Goal: Information Seeking & Learning: Learn about a topic

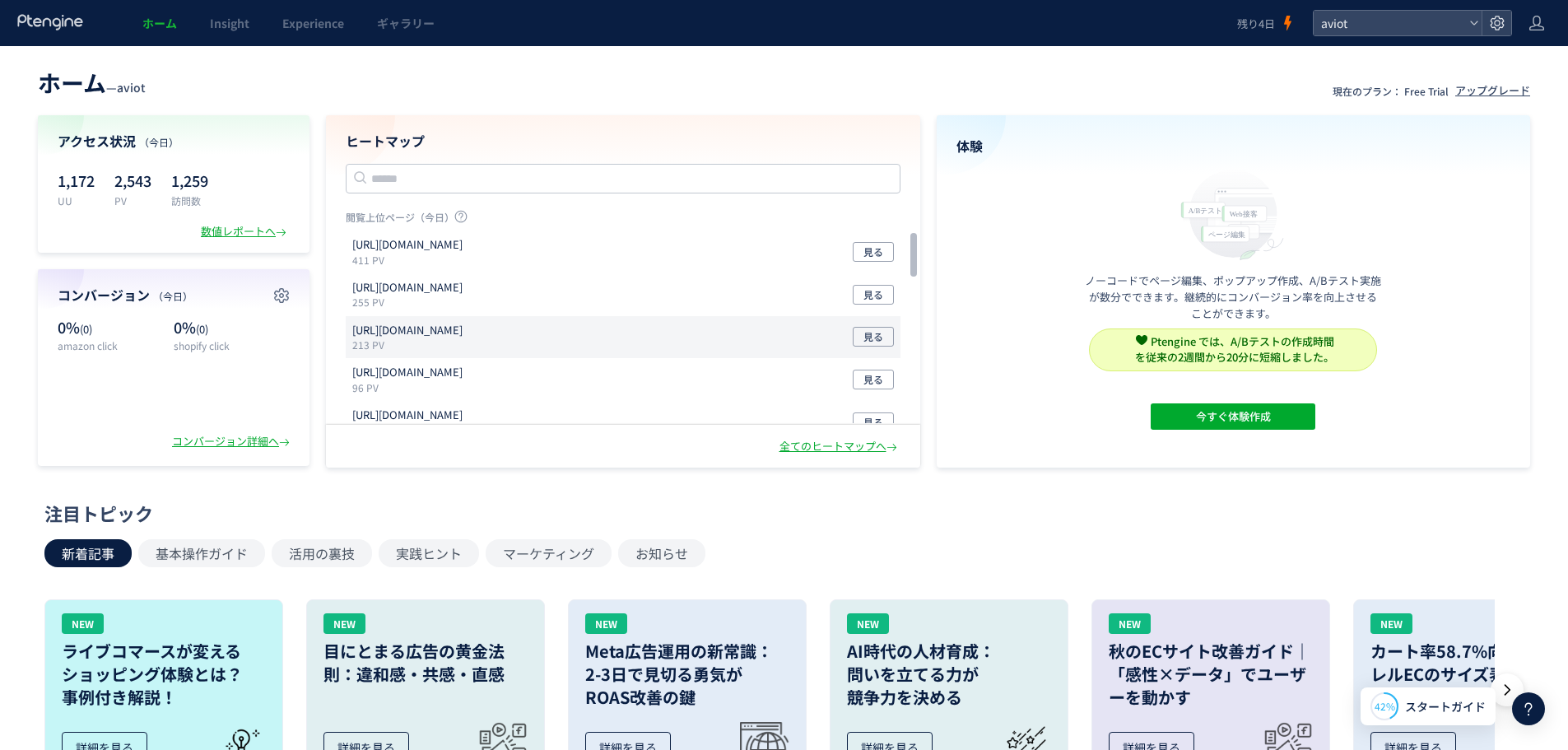
click at [547, 334] on div "[URL][DOMAIN_NAME] 213 PV 見る" at bounding box center [623, 337] width 555 height 43
click at [855, 449] on div "全てのヒートマップへ" at bounding box center [840, 447] width 121 height 16
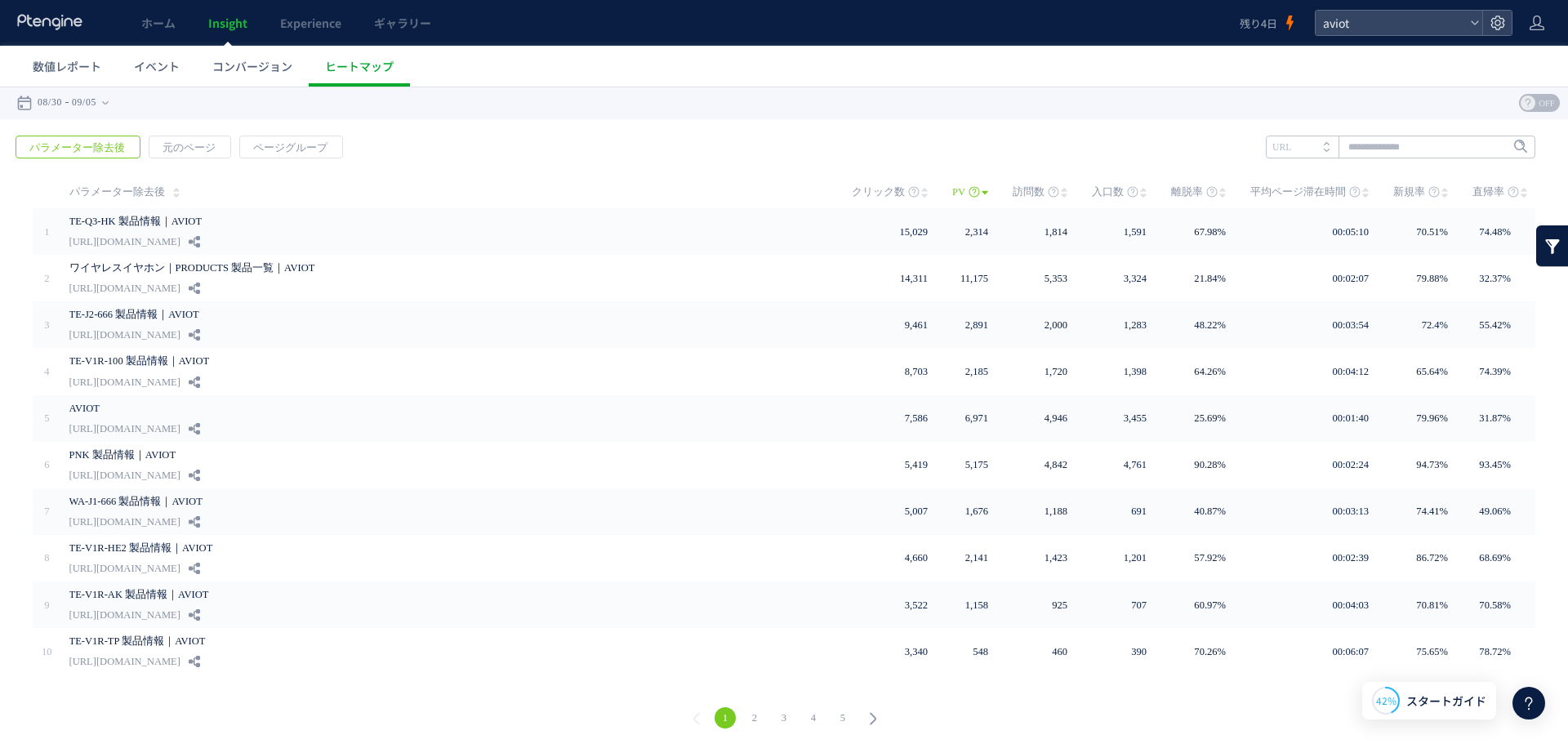
click at [988, 194] on icon at bounding box center [985, 192] width 7 height 13
click at [979, 193] on icon at bounding box center [974, 191] width 11 height 11
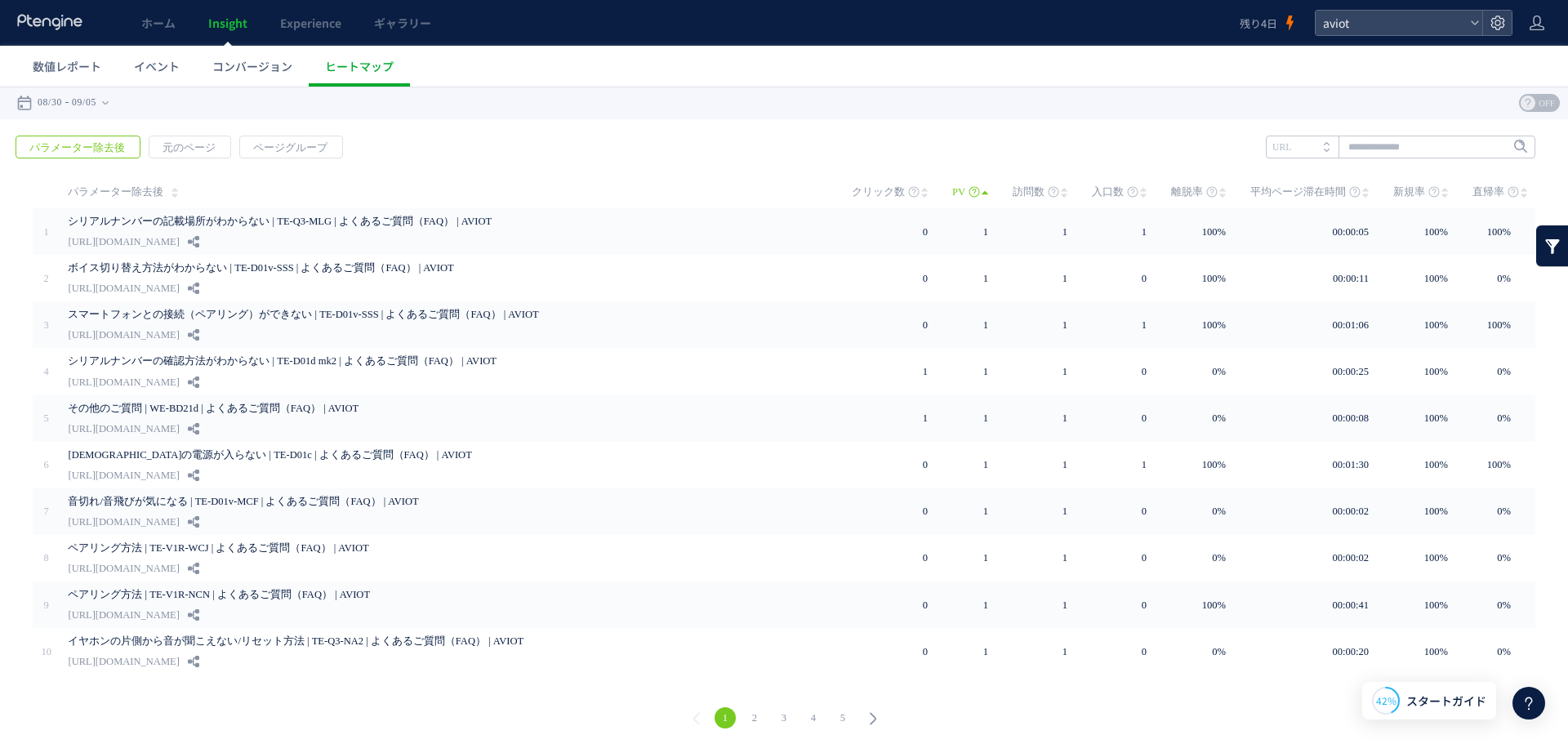
click at [988, 193] on icon at bounding box center [985, 192] width 7 height 13
click at [965, 190] on span "PV" at bounding box center [958, 192] width 13 height 33
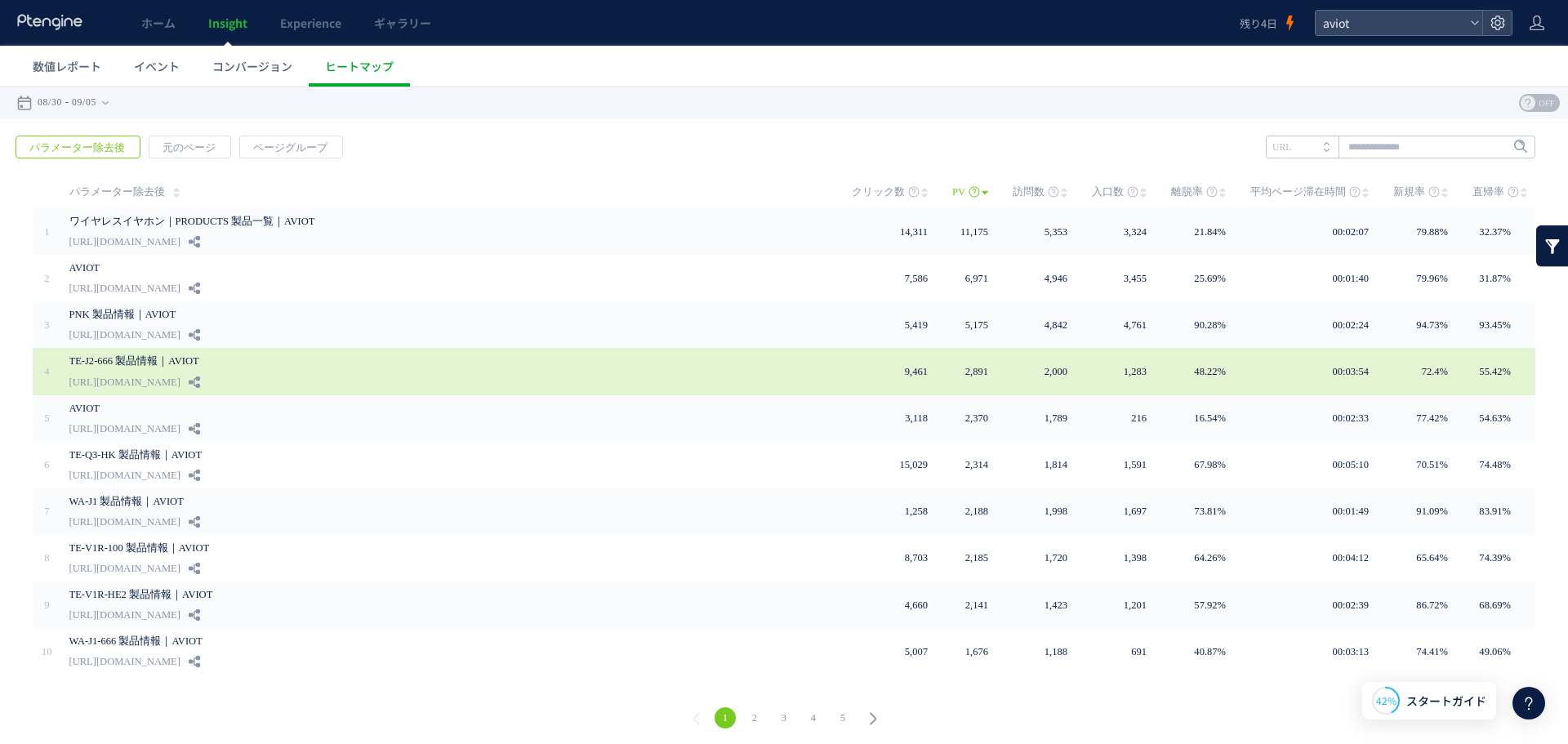
click at [175, 358] on link "TE-J2-666 製品情報｜AVIOT" at bounding box center [444, 360] width 751 height 20
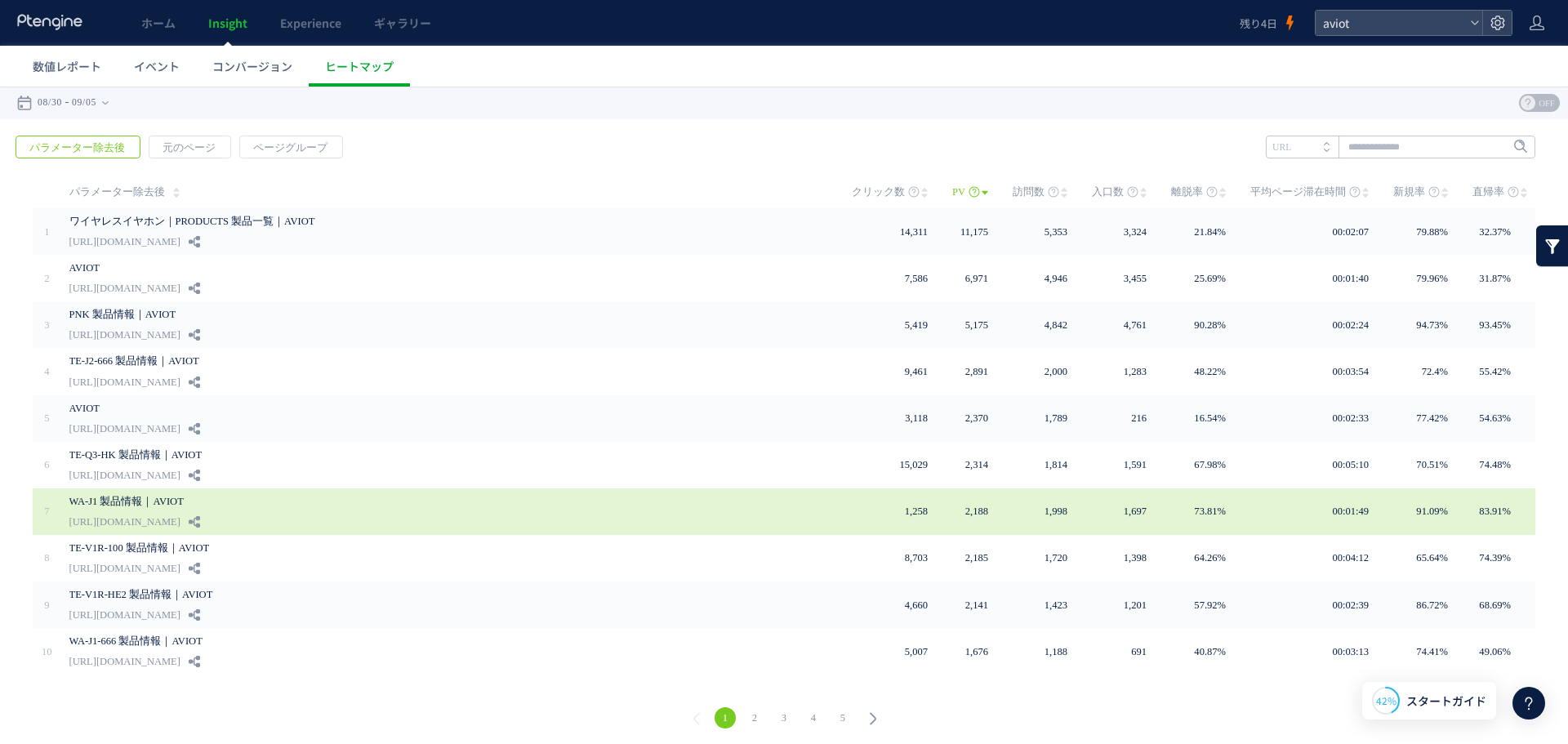
click at [493, 501] on link "WA-J1 製品情報｜AVIOT" at bounding box center [444, 501] width 751 height 20
